Goal: Navigation & Orientation: Locate item on page

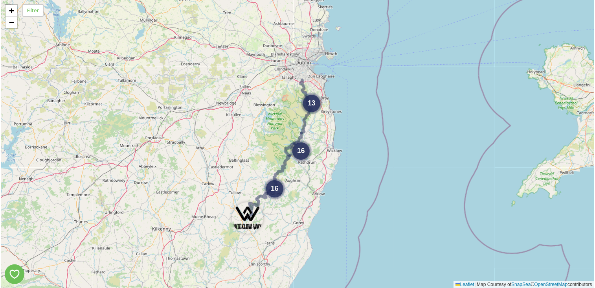
click at [314, 158] on div "13 16 16 + − Leaflet | Map Courtesy of SnapSea © OpenStreetMap contributors" at bounding box center [297, 144] width 593 height 288
click at [316, 122] on div "13 16 16 + − Leaflet | Map Courtesy of SnapSea © OpenStreetMap contributors" at bounding box center [297, 144] width 593 height 288
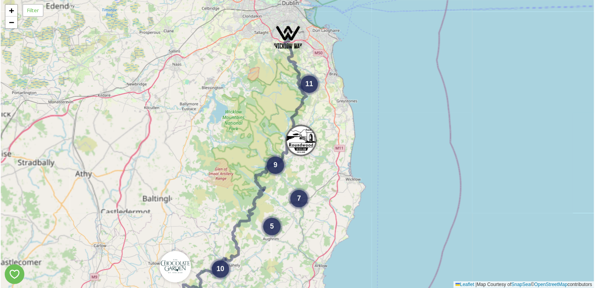
click at [321, 127] on div "11 7 9 5 10 + − Leaflet | Map Courtesy of SnapSea © OpenStreetMap contributors" at bounding box center [297, 144] width 593 height 288
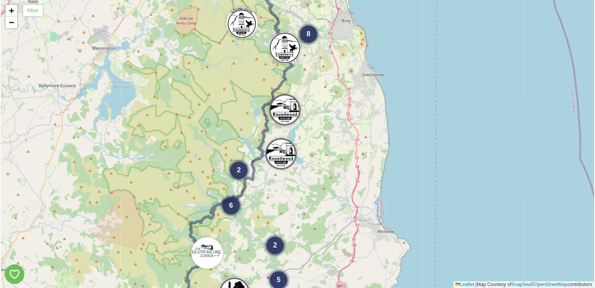
click at [321, 127] on div "8 2 5 2 6 4 2 5 3 + − Leaflet | Map Courtesy of SnapSea © OpenStreetMap contrib…" at bounding box center [297, 144] width 593 height 288
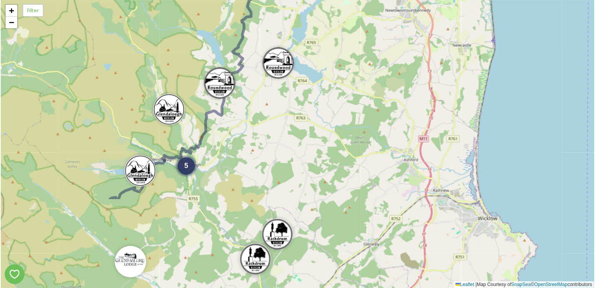
drag, startPoint x: 353, startPoint y: 86, endPoint x: 388, endPoint y: -32, distance: 122.8
click at [388, 0] on html "7 4 5 3 + − Leaflet | Map Courtesy of SnapSea © OpenStreetMap contributors Filt…" at bounding box center [297, 144] width 595 height 288
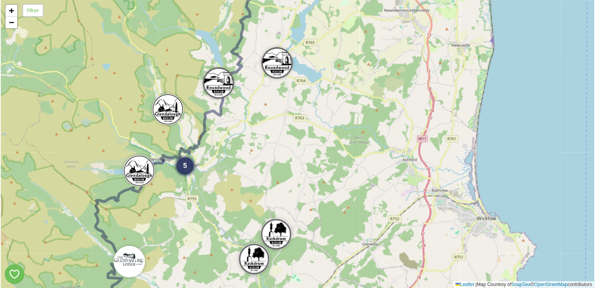
click at [285, 255] on div "7 4 5 3 3 + − Leaflet | Map Courtesy of SnapSea © OpenStreetMap contributors" at bounding box center [297, 144] width 593 height 288
click at [127, 261] on img at bounding box center [129, 259] width 31 height 31
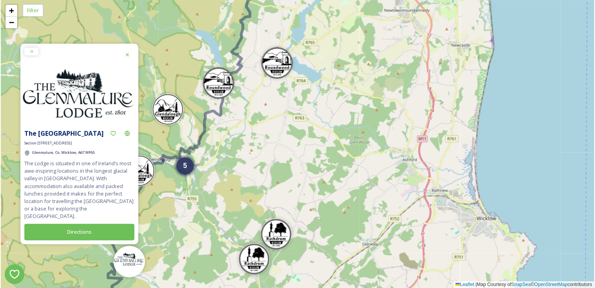
click at [68, 230] on button "Directions" at bounding box center [79, 232] width 110 height 16
click at [285, 227] on img at bounding box center [276, 231] width 31 height 31
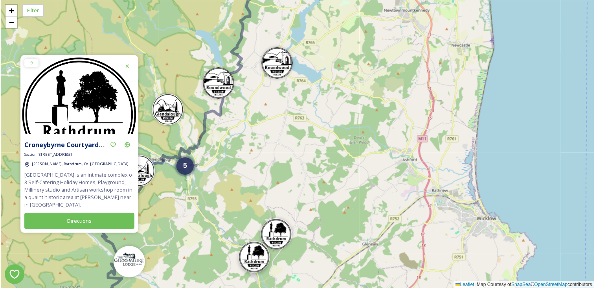
click at [256, 254] on img at bounding box center [254, 256] width 31 height 31
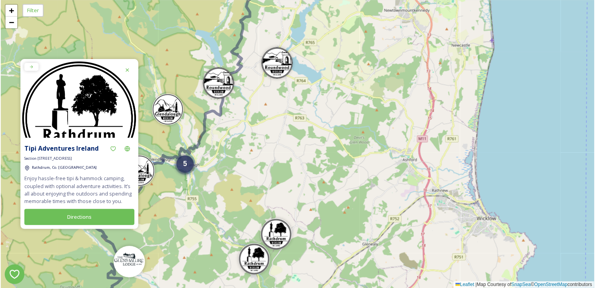
click at [190, 169] on div "5" at bounding box center [184, 163] width 17 height 17
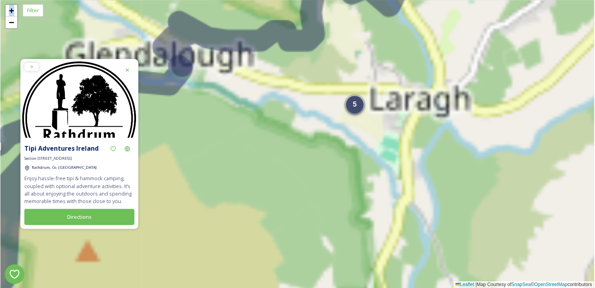
click at [190, 169] on div "3 3 5 7 4 + − Leaflet | Map Courtesy of SnapSea © OpenStreetMap contributors" at bounding box center [297, 144] width 593 height 288
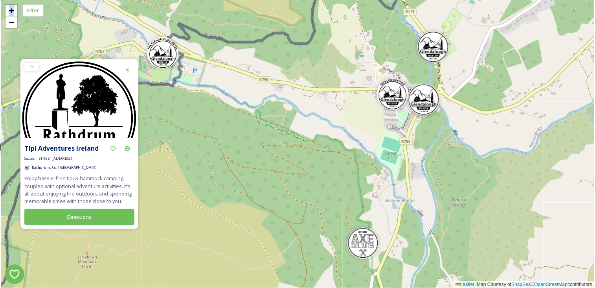
click at [429, 102] on img at bounding box center [423, 99] width 31 height 31
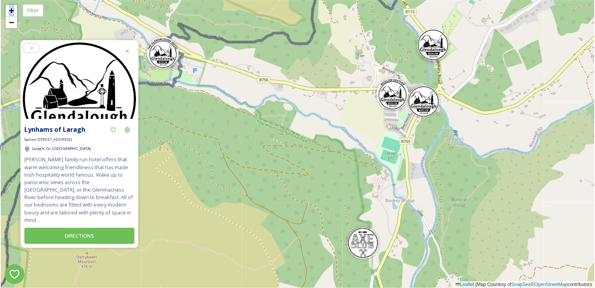
click at [433, 42] on img at bounding box center [432, 44] width 31 height 31
